Goal: Transaction & Acquisition: Purchase product/service

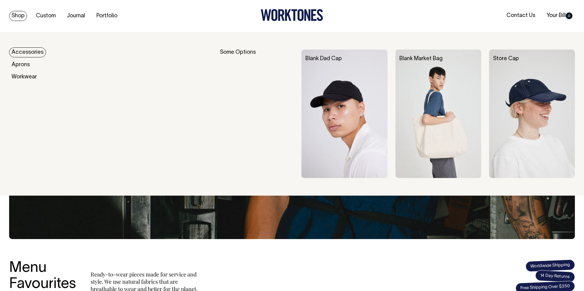
click at [22, 53] on link "Accessories" at bounding box center [27, 52] width 37 height 10
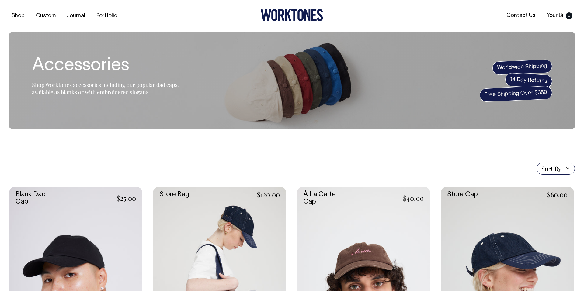
click at [56, 207] on link at bounding box center [75, 287] width 133 height 200
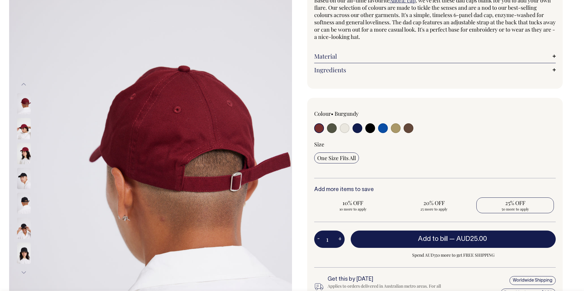
click at [510, 210] on span "50 more to apply" at bounding box center [514, 209] width 71 height 5
click at [510, 210] on input "25% OFF 50 more to apply" at bounding box center [515, 206] width 78 height 16
radio input "true"
type input "50"
radio input "true"
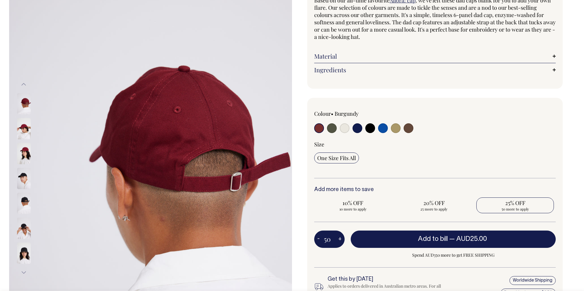
select select
type input "50"
